Goal: Information Seeking & Learning: Learn about a topic

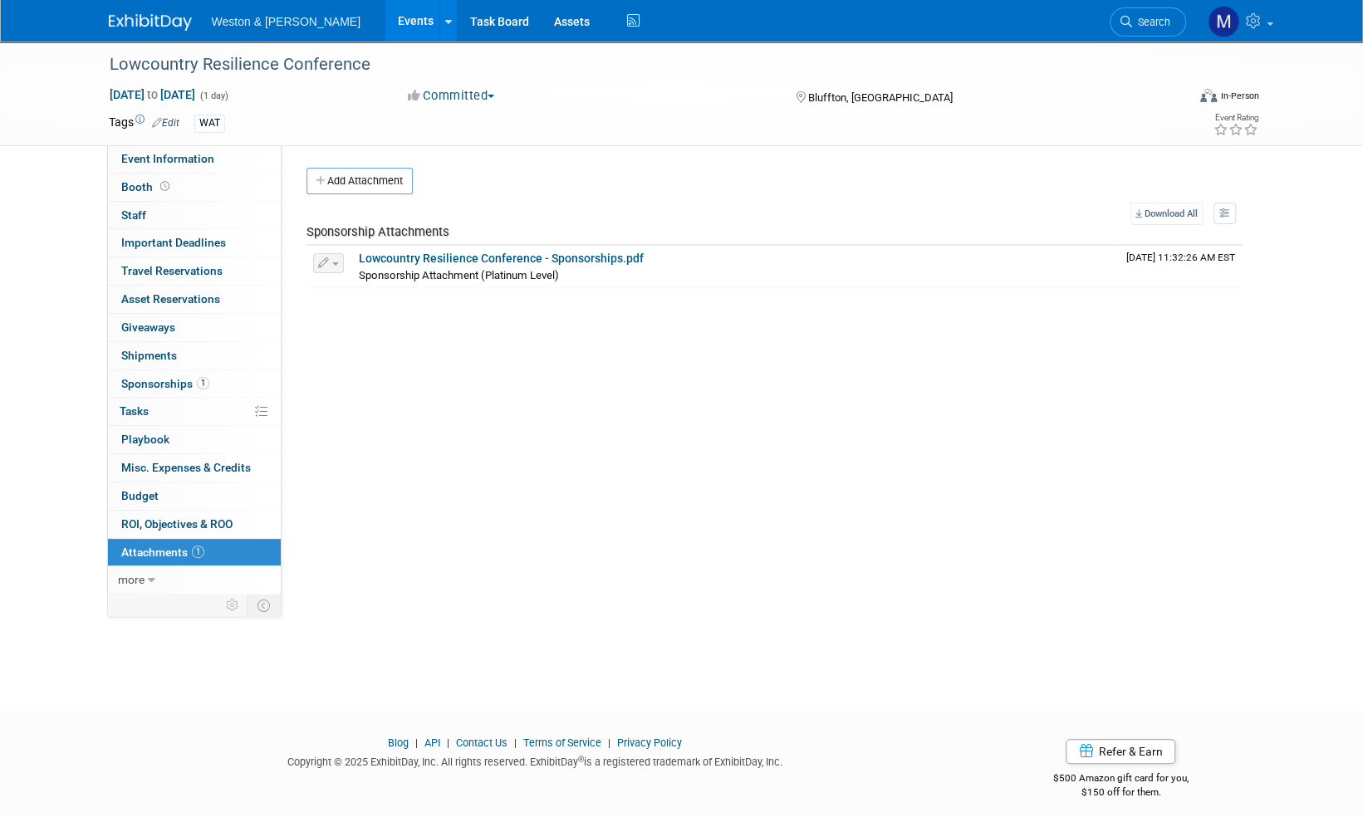
drag, startPoint x: 145, startPoint y: 22, endPoint x: 181, endPoint y: 21, distance: 36.6
click at [144, 22] on img at bounding box center [150, 22] width 83 height 17
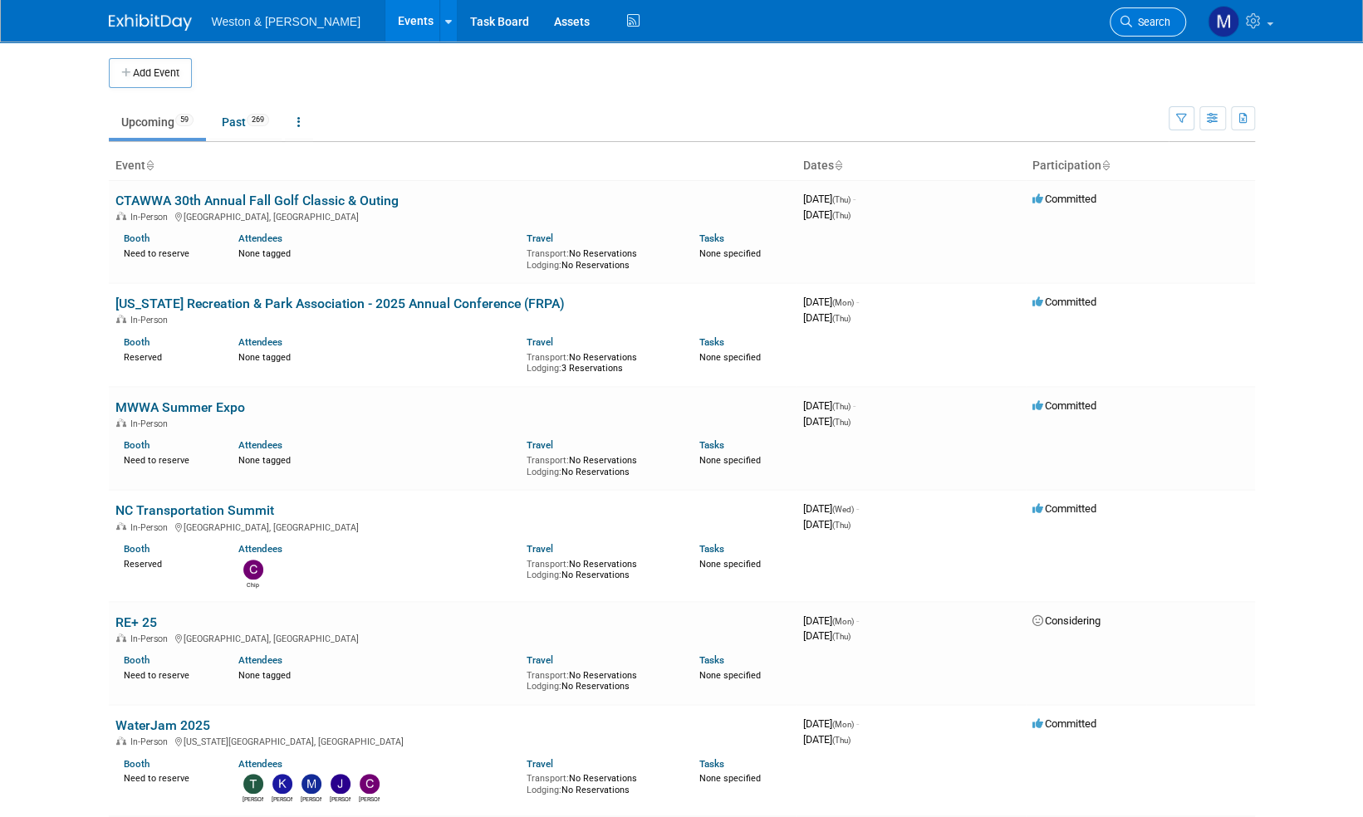
click at [1159, 25] on span "Search" at bounding box center [1151, 22] width 38 height 12
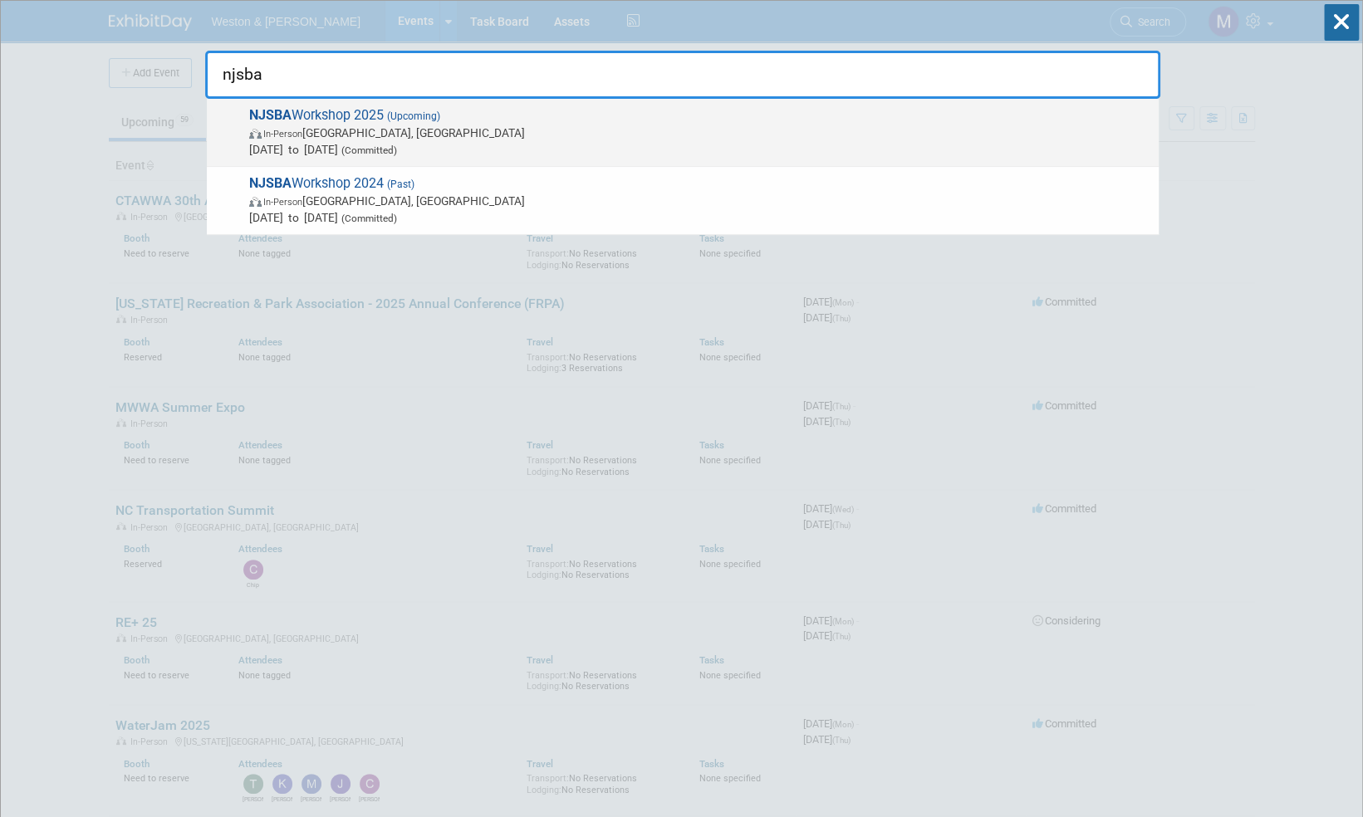
type input "njsba"
click at [323, 119] on span "NJSBA Workshop 2025 (Upcoming) In-Person [GEOGRAPHIC_DATA], [GEOGRAPHIC_DATA] […" at bounding box center [697, 132] width 906 height 51
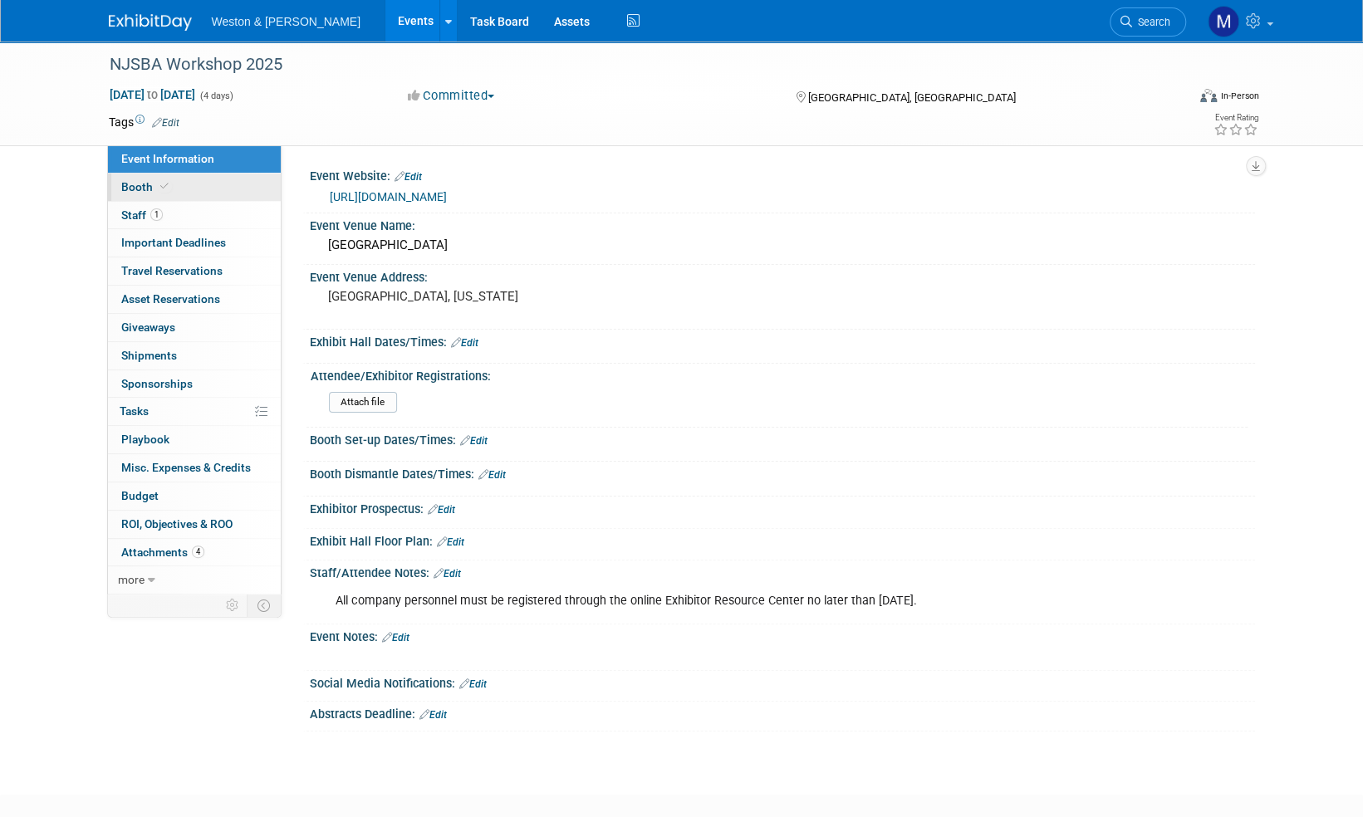
click at [132, 188] on span "Booth" at bounding box center [146, 186] width 51 height 13
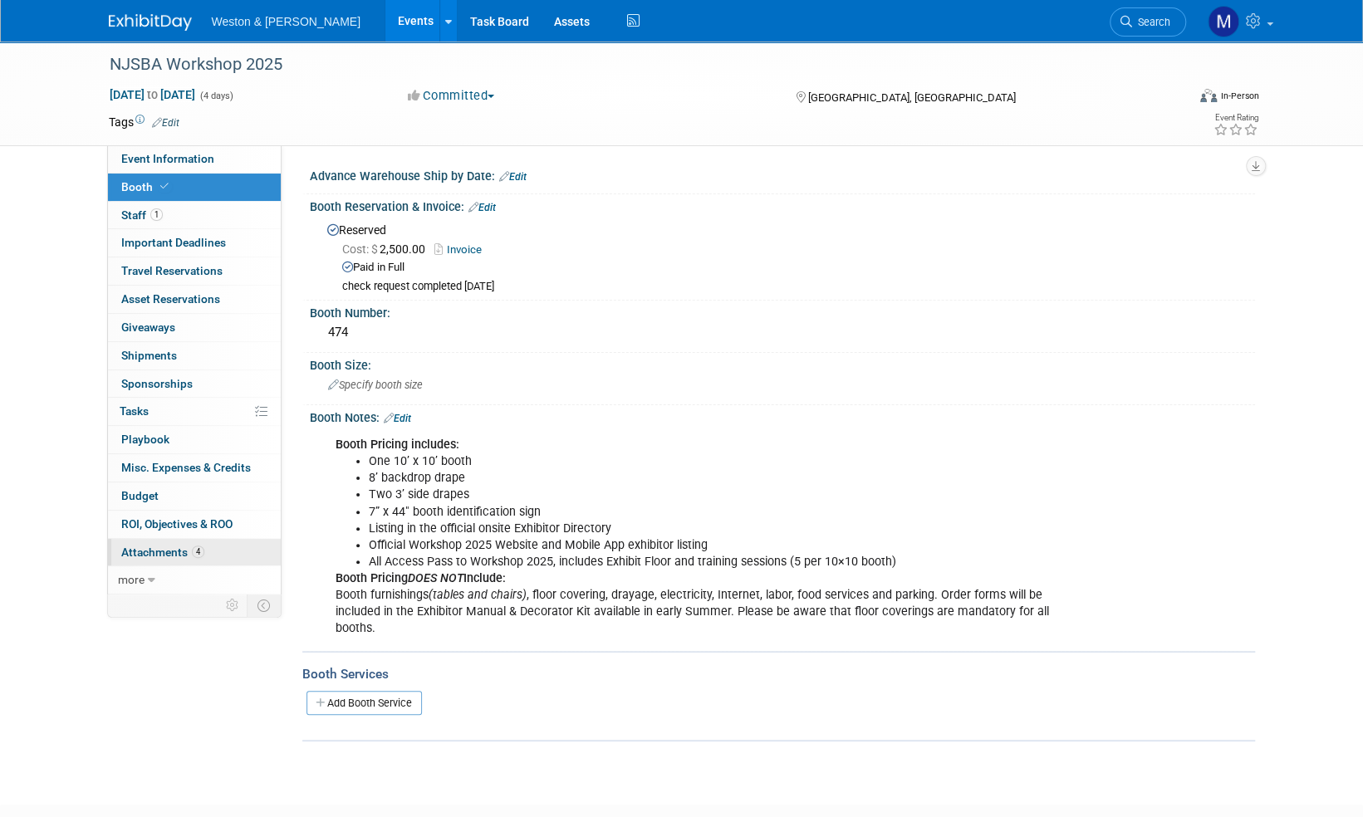
click at [173, 553] on span "Attachments 4" at bounding box center [162, 552] width 83 height 13
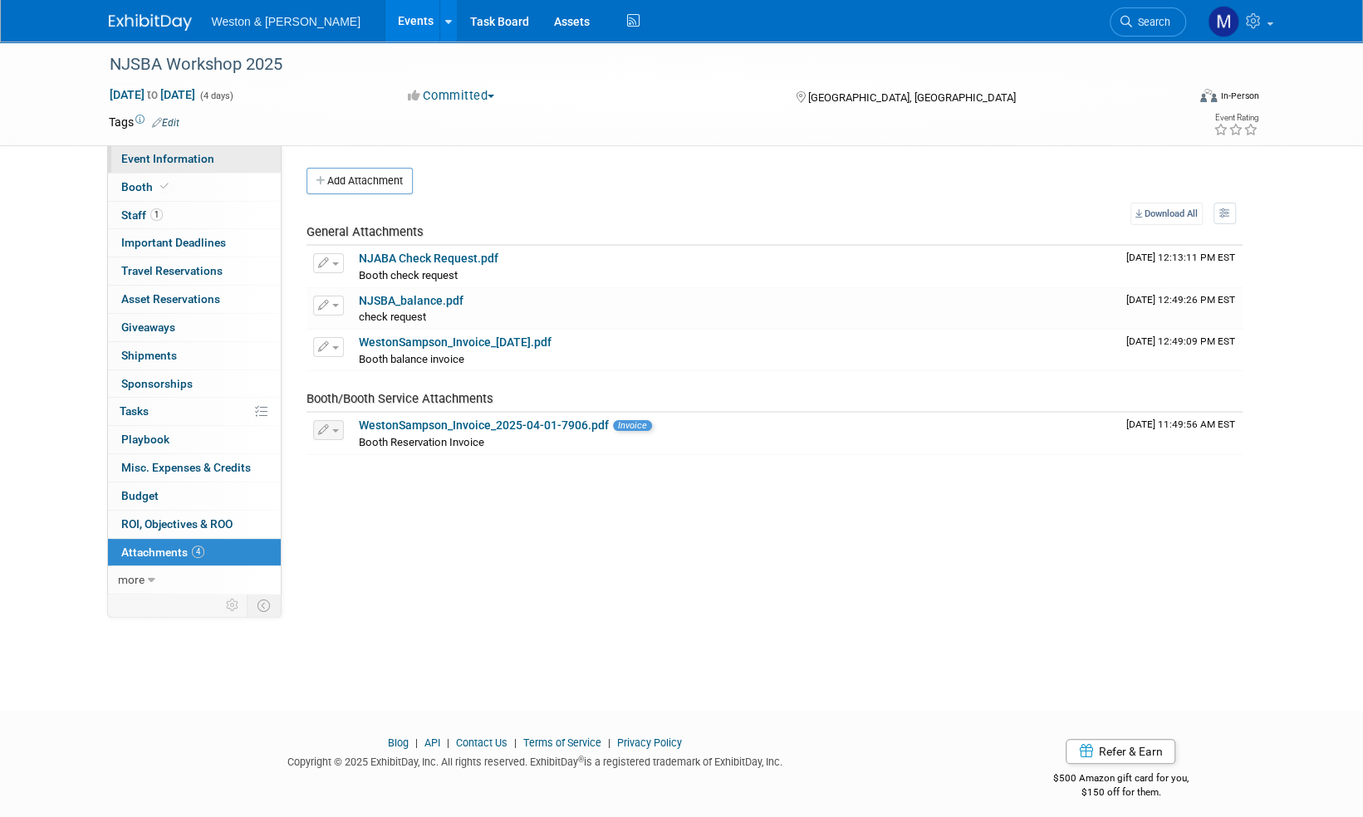
click at [156, 158] on span "Event Information" at bounding box center [167, 158] width 93 height 13
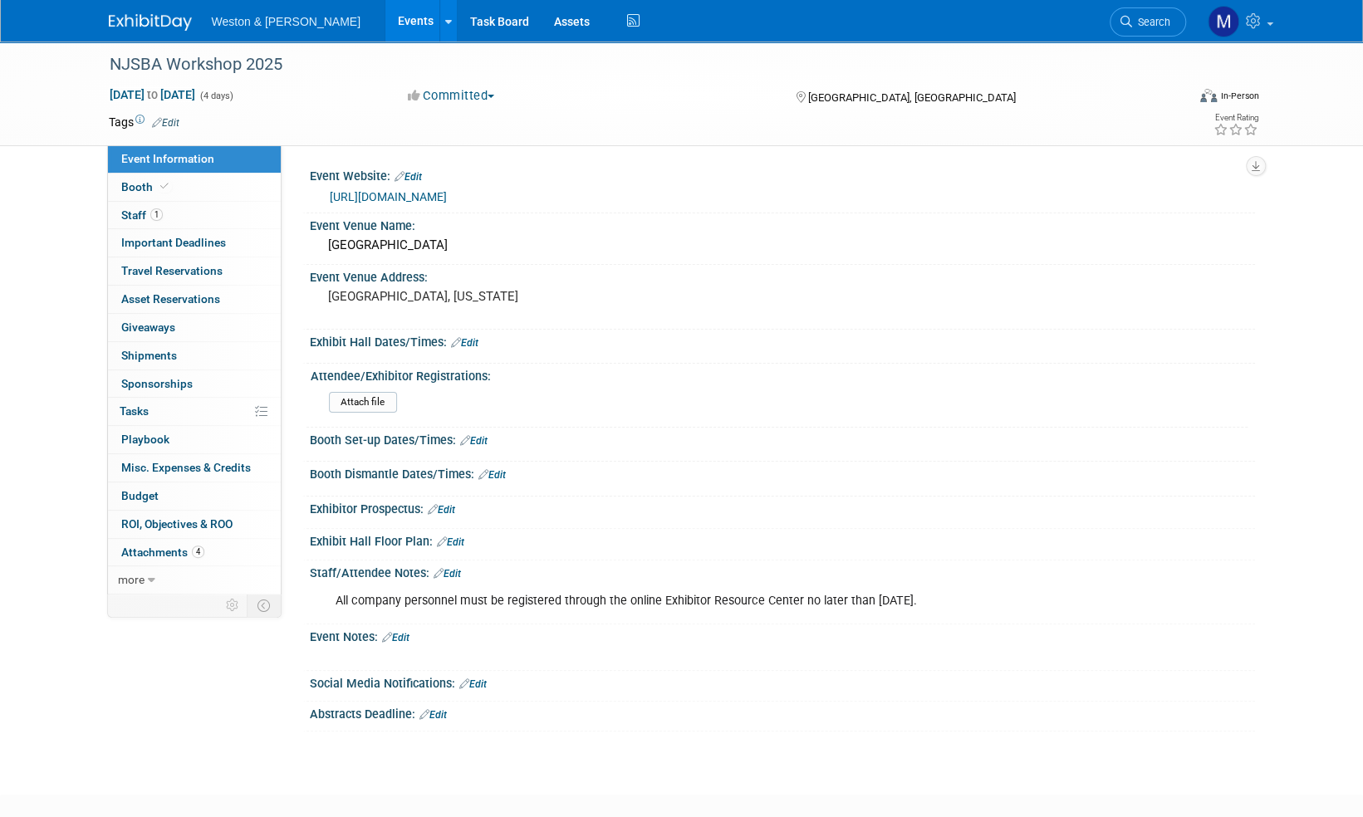
click at [422, 198] on link "https://workshop.njsba.org/about-workshop/" at bounding box center [388, 196] width 117 height 13
click at [164, 552] on span "Attachments 4" at bounding box center [162, 552] width 83 height 13
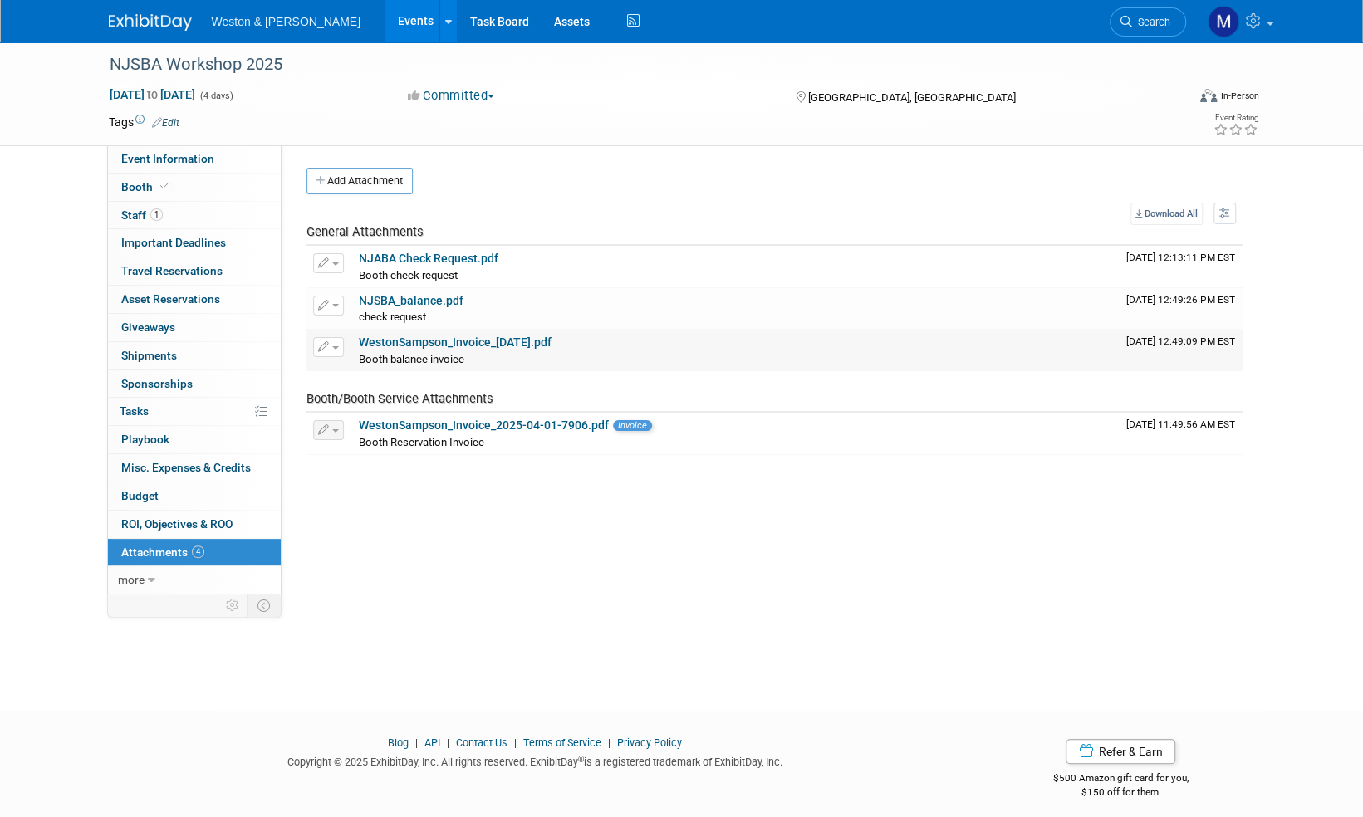
click at [475, 340] on link "WestonSampson_Invoice_2025-08-06.pdf" at bounding box center [455, 342] width 193 height 13
click at [166, 156] on span "Event Information" at bounding box center [167, 158] width 93 height 13
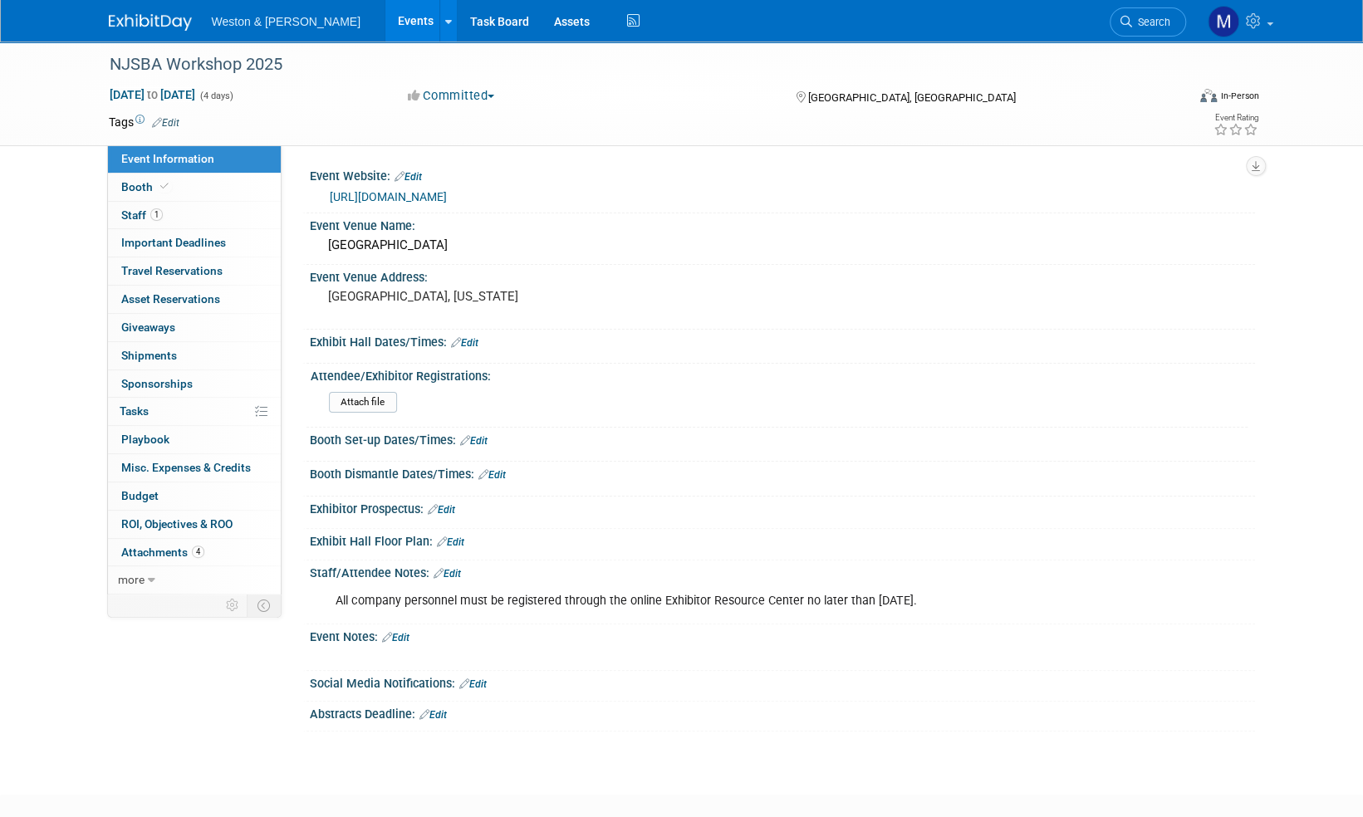
click at [447, 196] on link "https://workshop.njsba.org/about-workshop/" at bounding box center [388, 196] width 117 height 13
